Goal: Find specific page/section: Find specific page/section

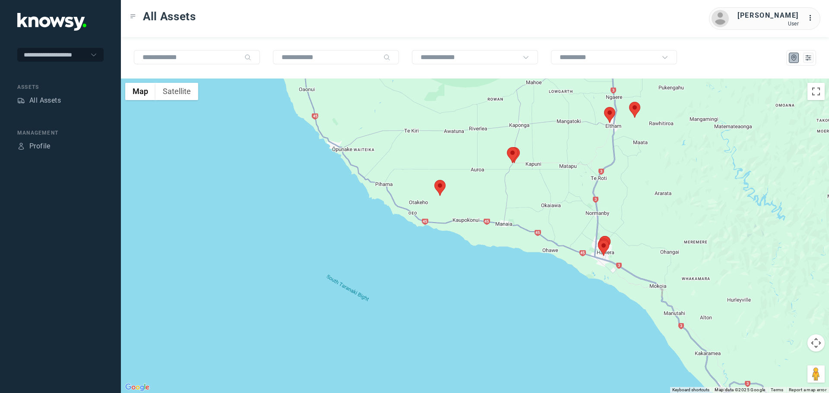
drag, startPoint x: 510, startPoint y: 120, endPoint x: 520, endPoint y: 177, distance: 57.9
click at [520, 177] on div at bounding box center [475, 236] width 708 height 315
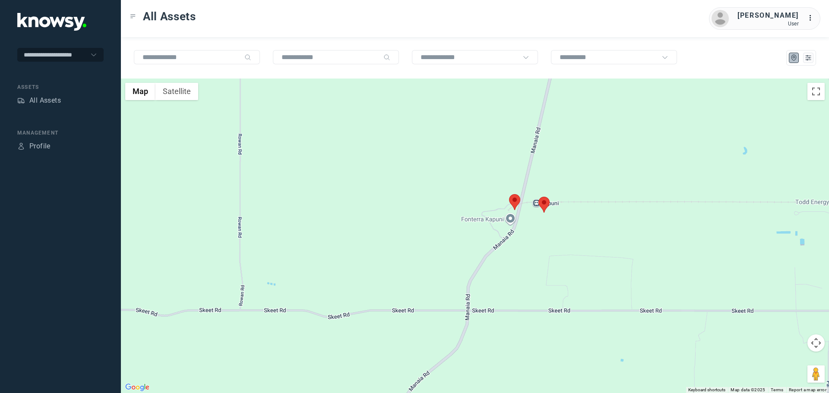
click at [539, 197] on area at bounding box center [539, 197] width 0 height 0
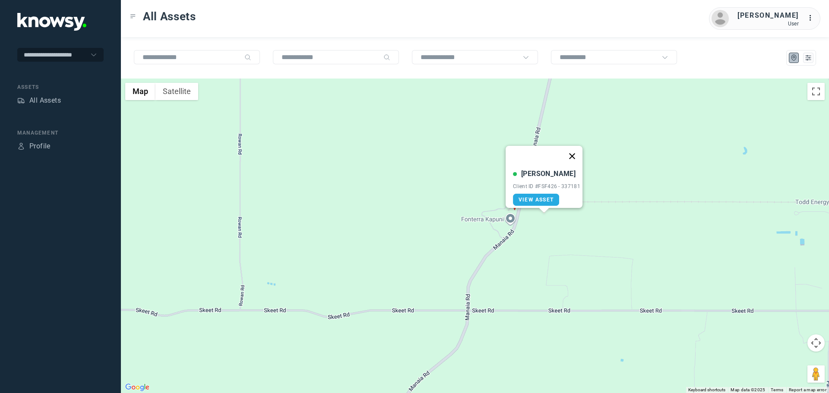
click at [579, 154] on button "Close" at bounding box center [572, 156] width 21 height 21
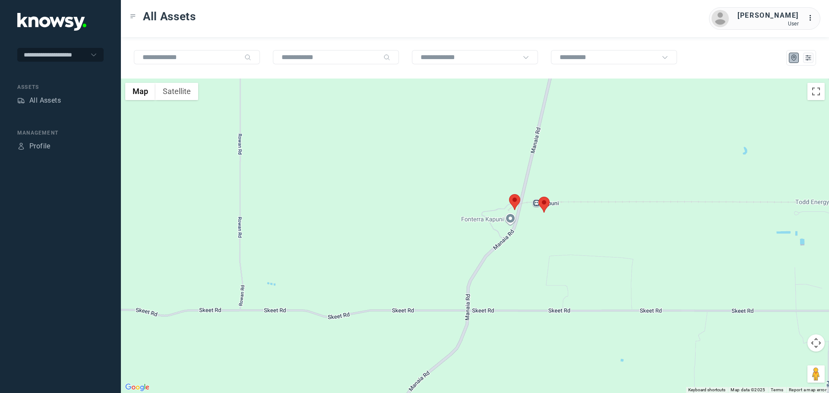
click at [509, 194] on area at bounding box center [509, 194] width 0 height 0
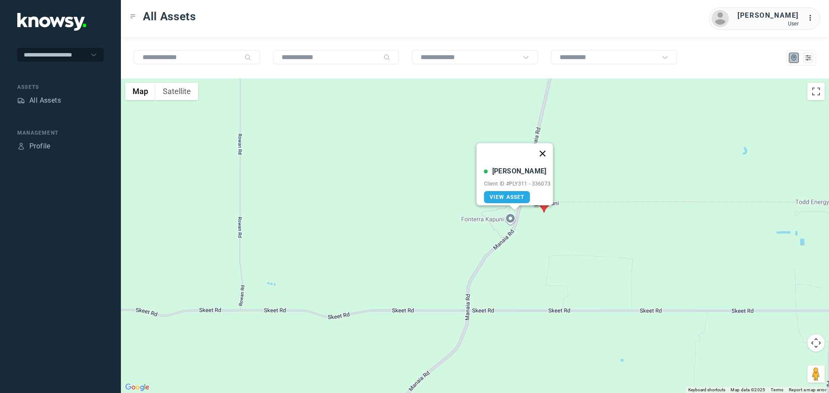
click at [550, 149] on button "Close" at bounding box center [542, 153] width 21 height 21
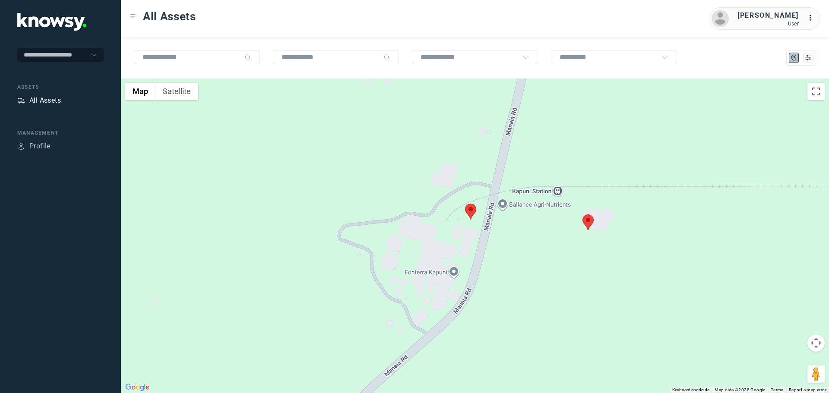
click at [55, 102] on div "All Assets" at bounding box center [45, 100] width 32 height 10
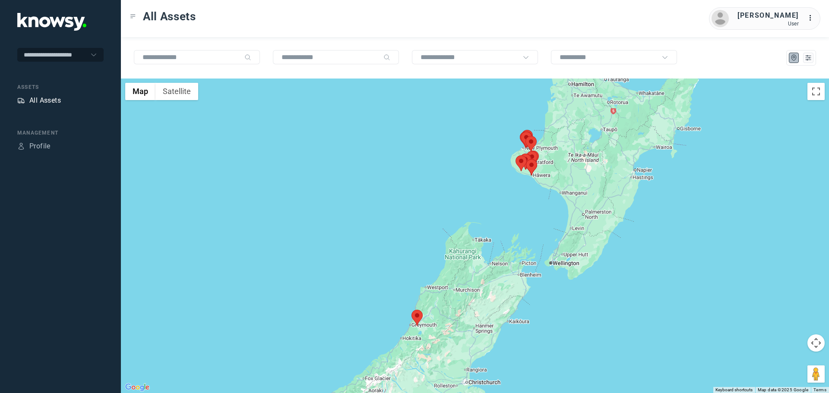
click at [43, 103] on div "All Assets" at bounding box center [45, 100] width 32 height 10
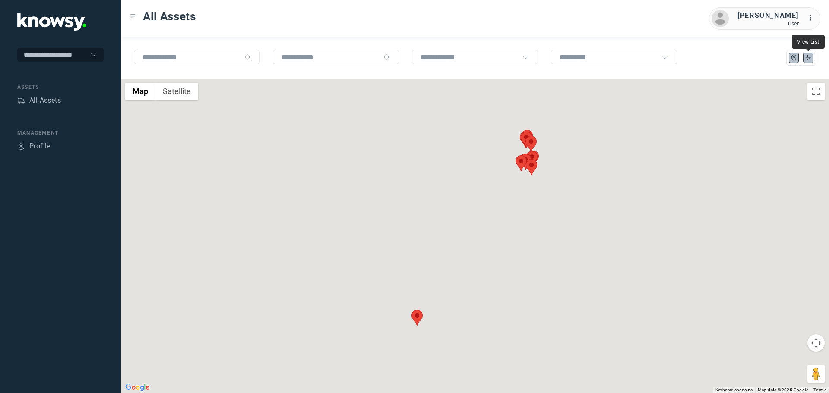
click at [804, 60] on button at bounding box center [808, 58] width 10 height 10
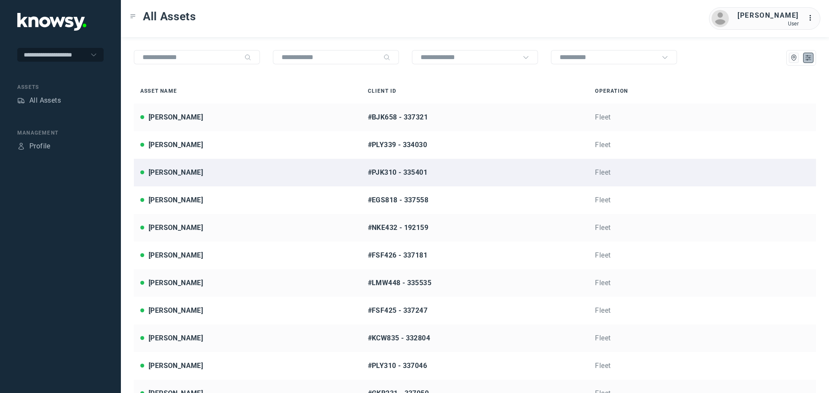
click at [211, 171] on div "[PERSON_NAME]" at bounding box center [247, 173] width 215 height 10
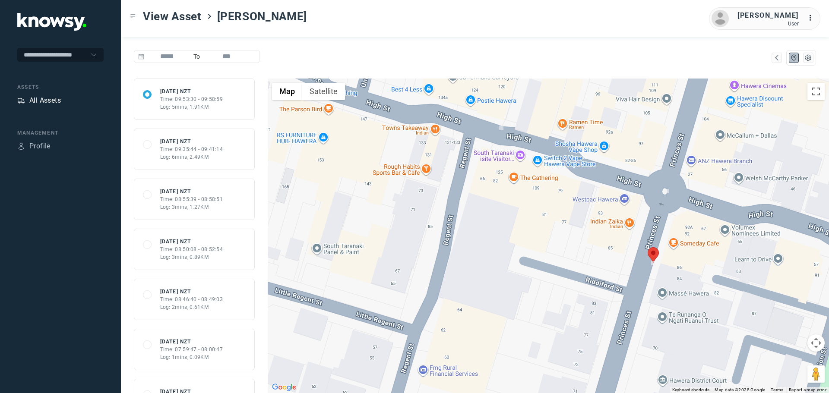
click at [51, 101] on div "All Assets" at bounding box center [45, 100] width 32 height 10
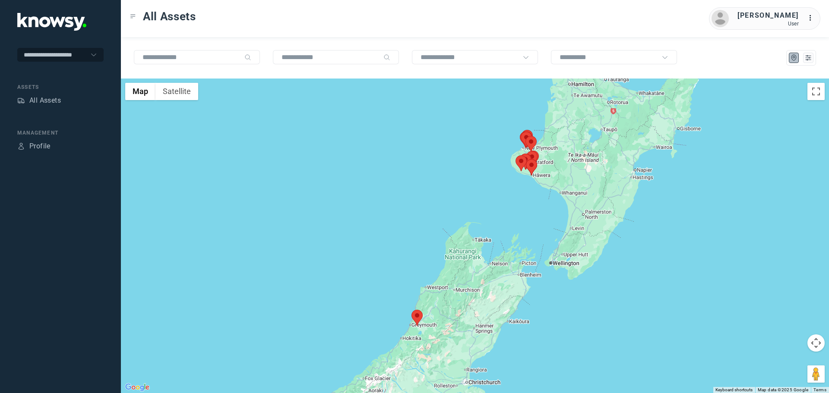
click at [516, 155] on area at bounding box center [516, 155] width 0 height 0
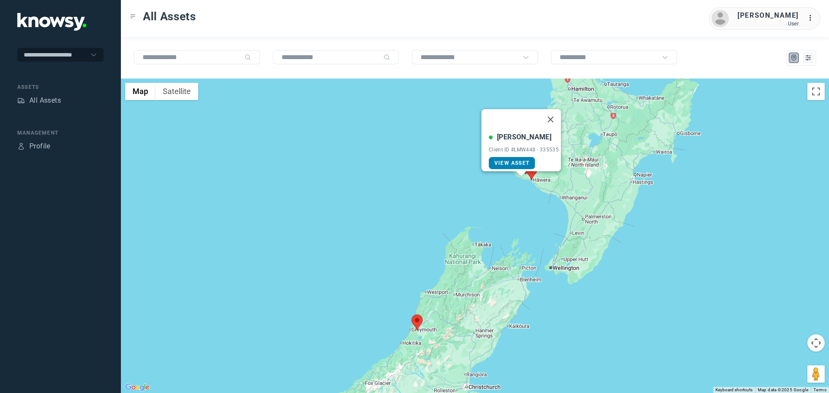
click at [516, 160] on span "View Asset" at bounding box center [511, 163] width 35 height 6
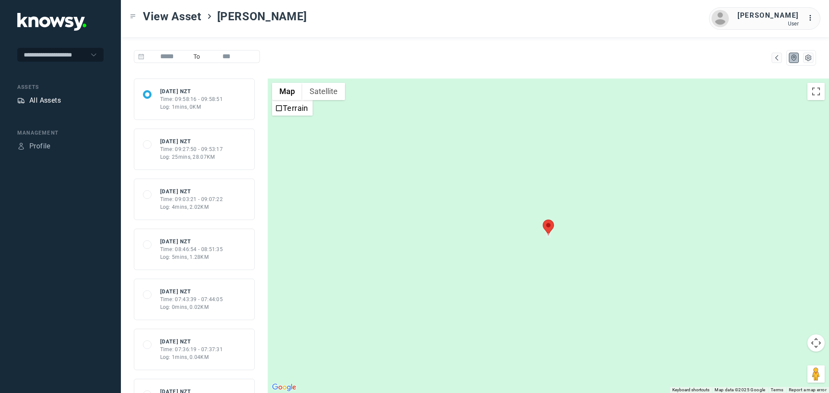
click at [48, 100] on div "All Assets" at bounding box center [45, 100] width 32 height 10
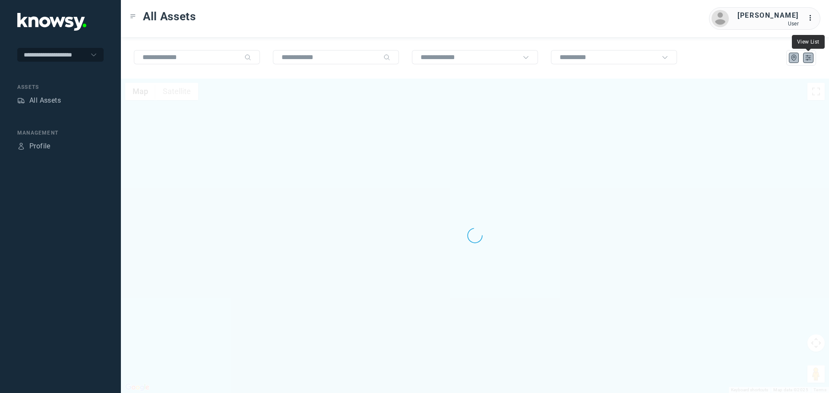
click at [805, 56] on icon "List" at bounding box center [809, 58] width 8 height 8
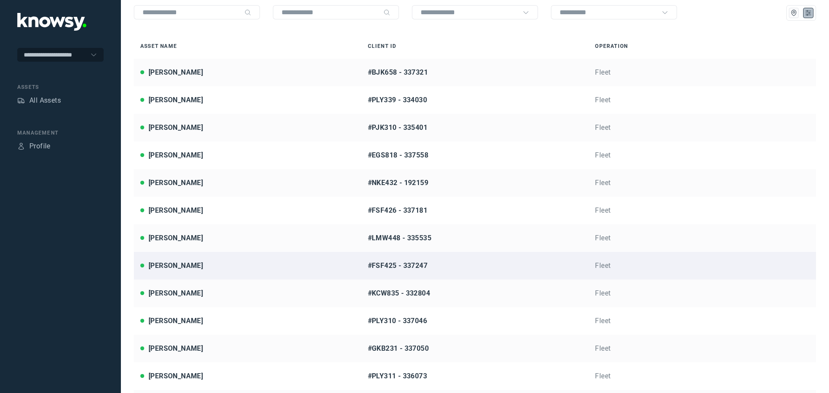
scroll to position [59, 0]
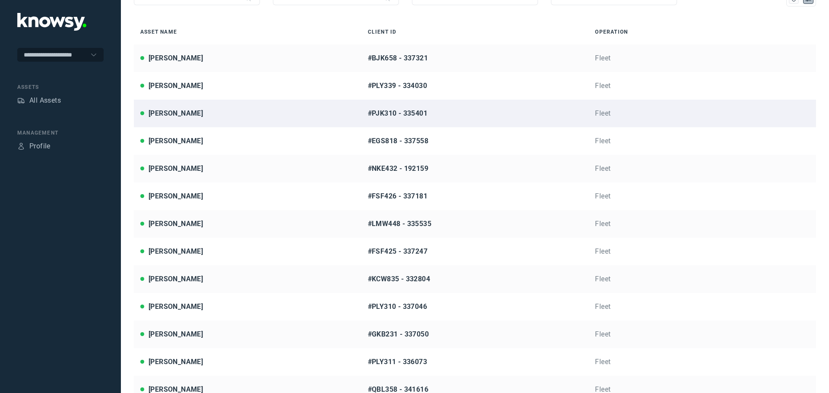
click at [214, 116] on div "[PERSON_NAME]" at bounding box center [247, 113] width 215 height 10
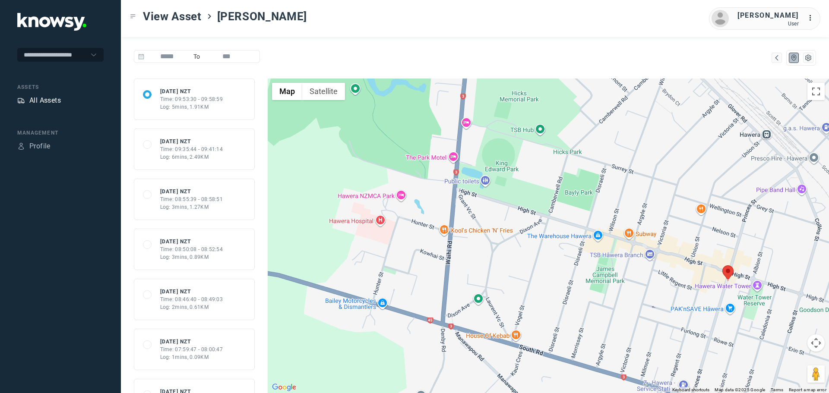
click at [57, 101] on div "All Assets" at bounding box center [45, 100] width 32 height 10
